Goal: Communication & Community: Answer question/provide support

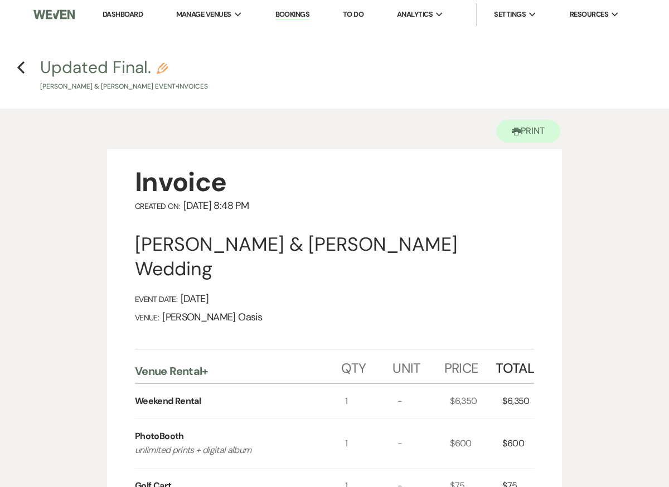
click at [130, 17] on link "Dashboard" at bounding box center [123, 13] width 40 height 9
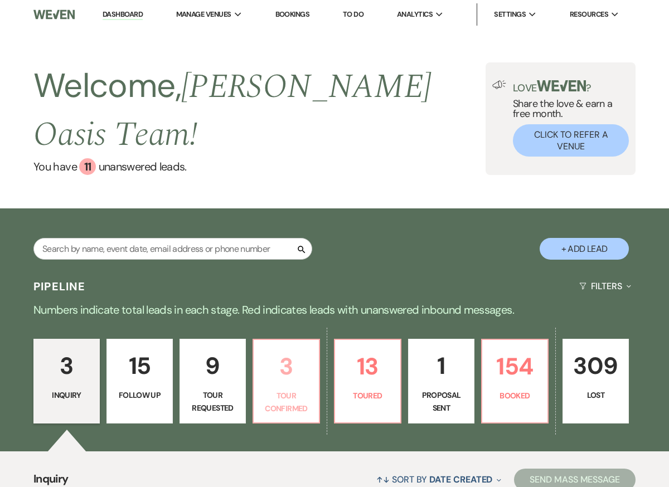
click at [295, 399] on p "Tour Confirmed" at bounding box center [286, 402] width 52 height 25
select select "4"
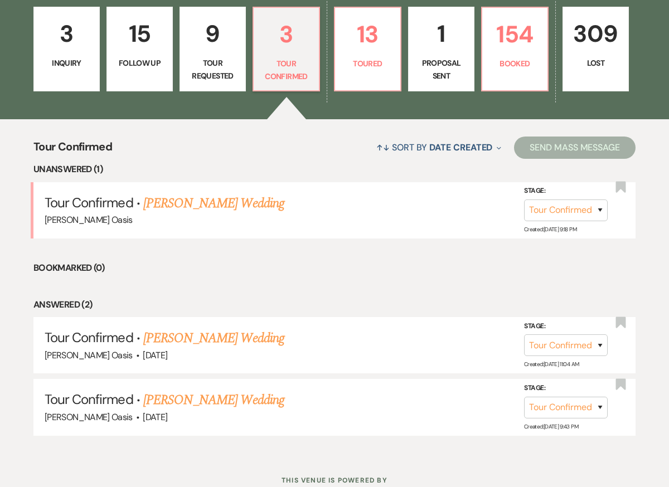
scroll to position [371, 0]
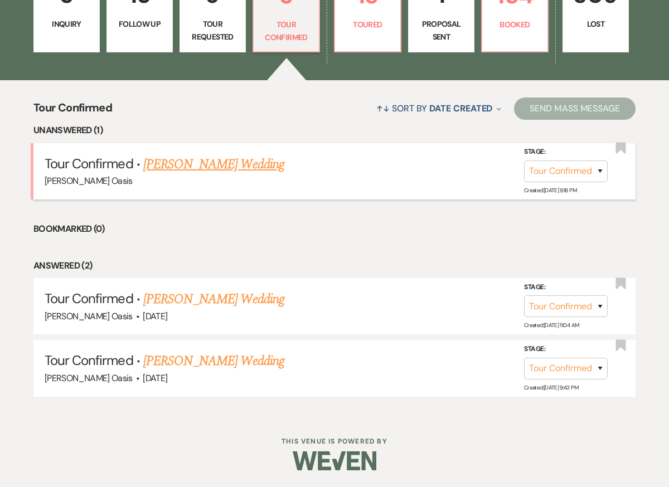
click at [234, 166] on link "[PERSON_NAME] Wedding" at bounding box center [213, 164] width 141 height 20
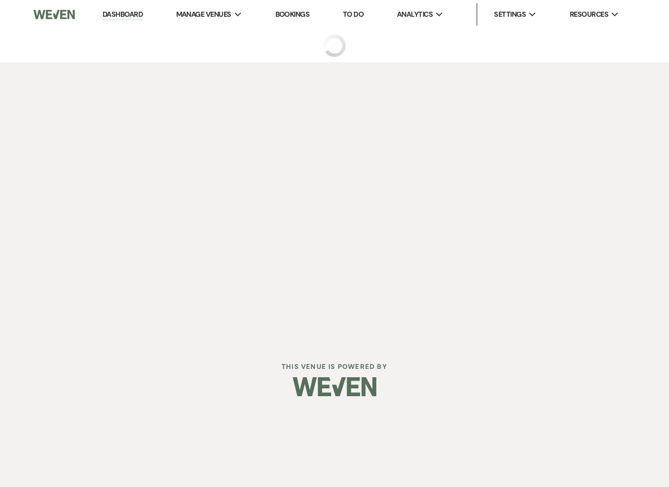
select select "4"
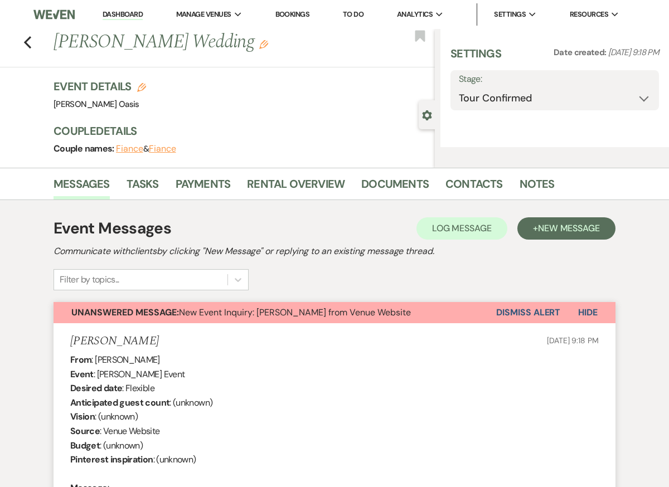
select select "5"
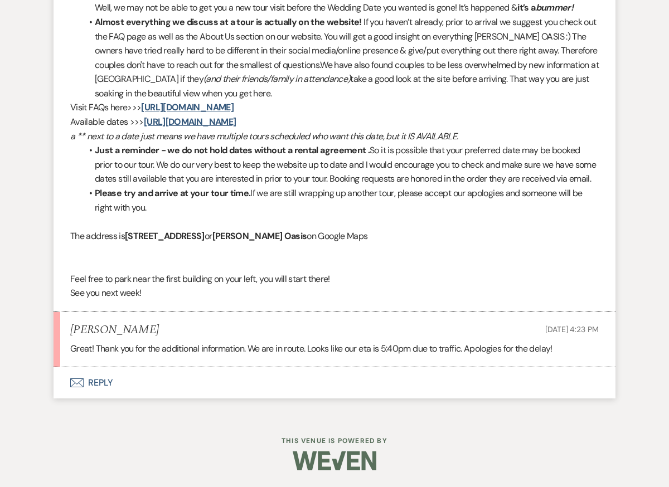
click at [225, 372] on button "Envelope Reply" at bounding box center [335, 382] width 562 height 31
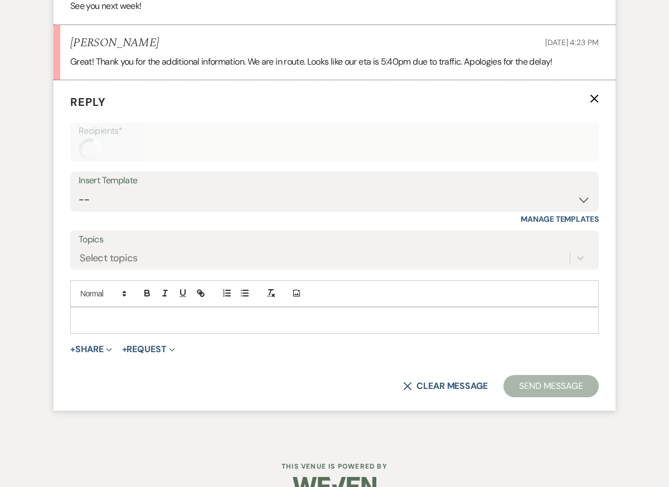
scroll to position [1724, 0]
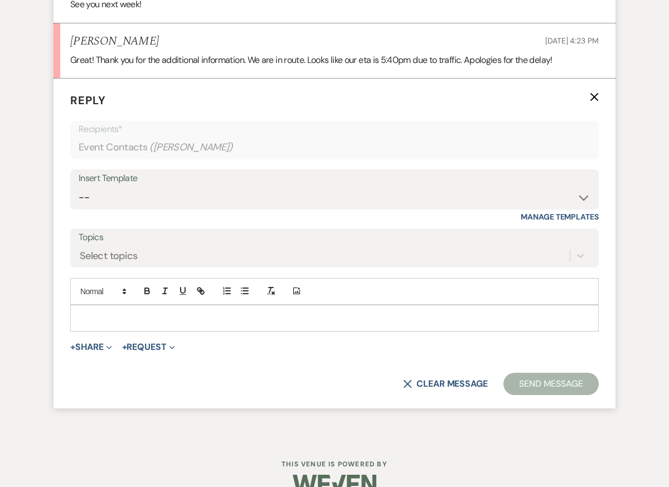
click at [215, 321] on p at bounding box center [334, 318] width 511 height 12
paste div
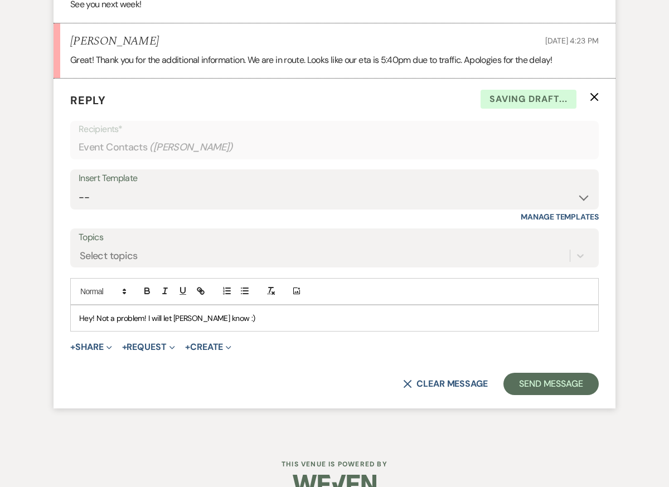
click at [92, 316] on span "Hey! Not a problem! I will let [PERSON_NAME] know :)" at bounding box center [167, 318] width 176 height 10
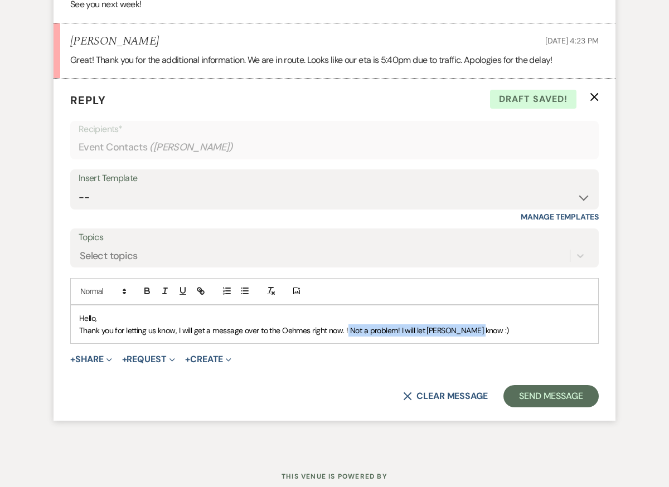
drag, startPoint x: 485, startPoint y: 332, endPoint x: 346, endPoint y: 329, distance: 139.4
click at [346, 330] on p "Thank you for letting us know, I will get a message over to the Oehmes right no…" at bounding box center [334, 330] width 511 height 12
click at [344, 328] on span "Thank you for letting us know, I will get a message over to the Oehmes right no…" at bounding box center [250, 330] width 343 height 10
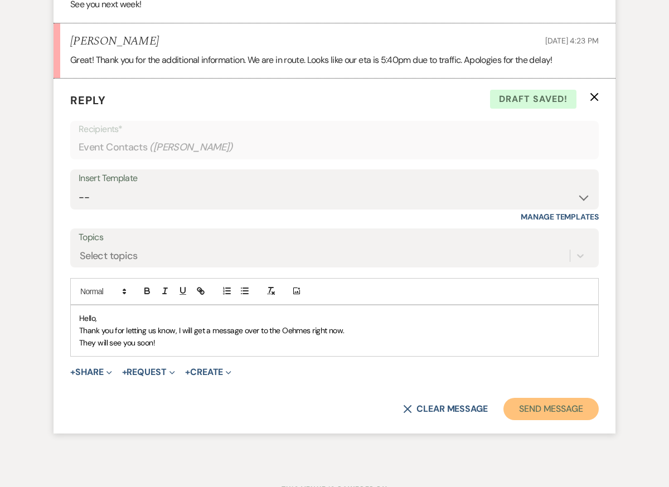
click at [523, 406] on button "Send Message" at bounding box center [550, 409] width 95 height 22
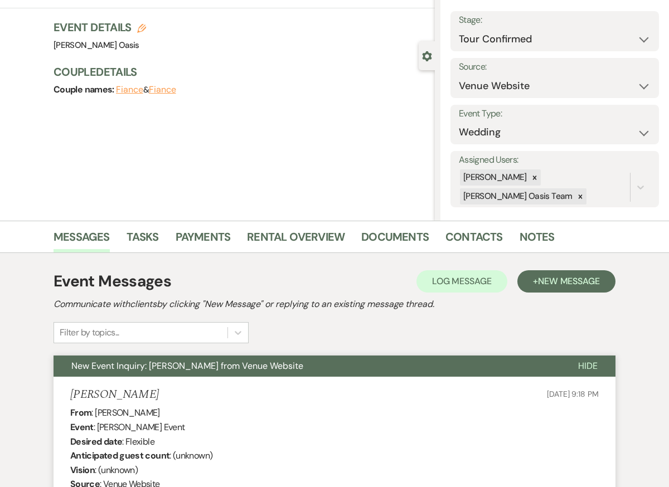
scroll to position [0, 0]
